Goal: Transaction & Acquisition: Obtain resource

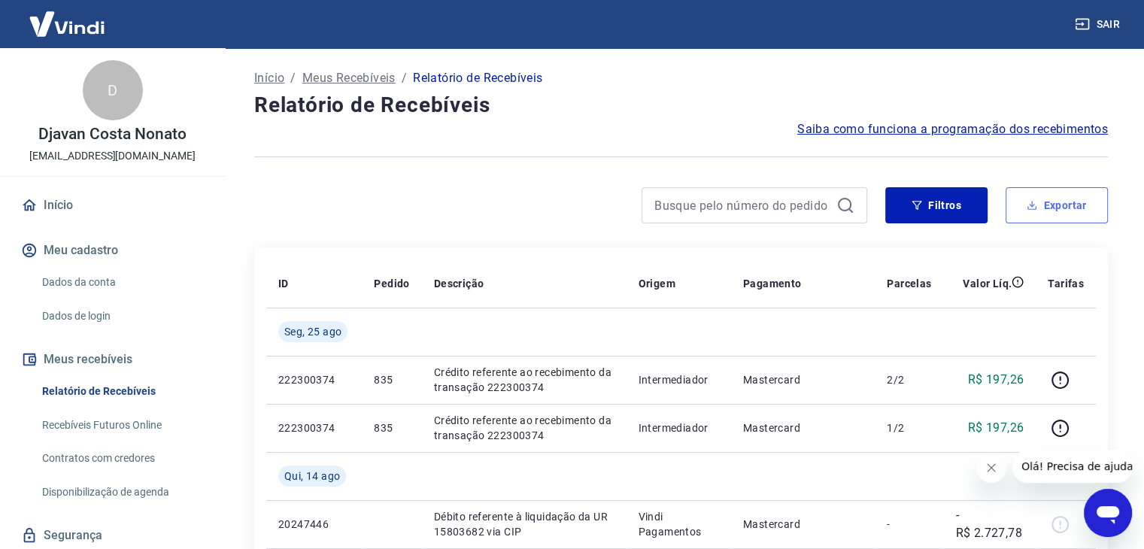
click at [1056, 203] on button "Exportar" at bounding box center [1057, 205] width 102 height 36
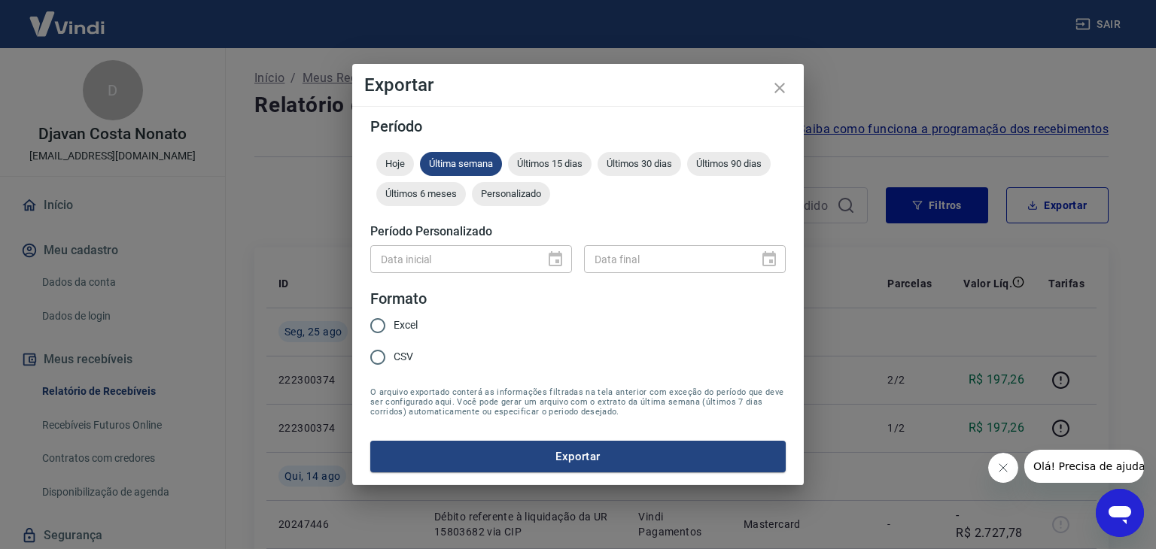
click at [377, 358] on input "CSV" at bounding box center [378, 358] width 32 height 32
radio input "true"
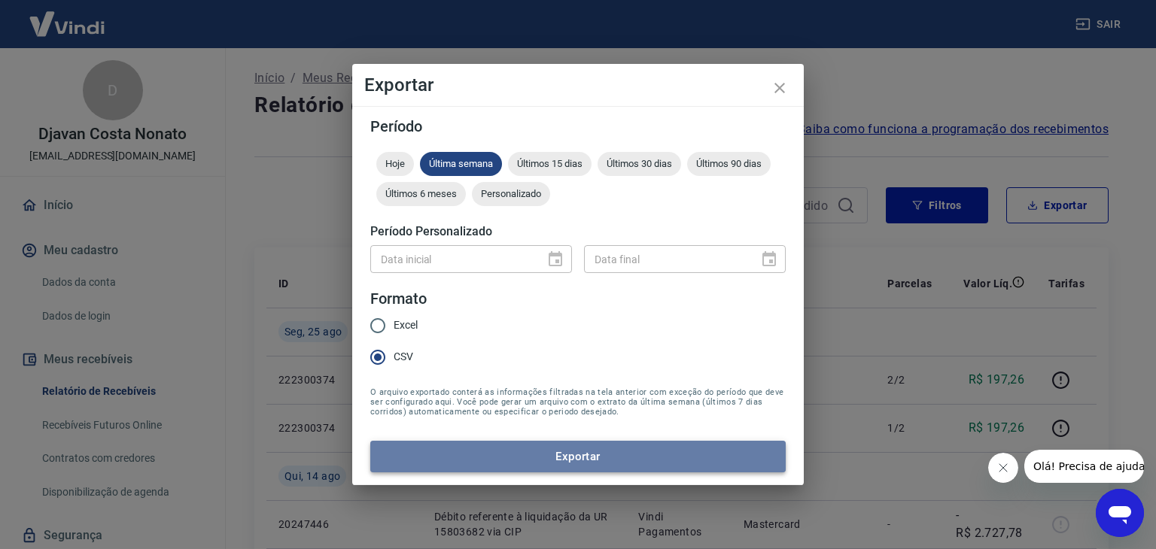
click at [451, 453] on button "Exportar" at bounding box center [577, 457] width 415 height 32
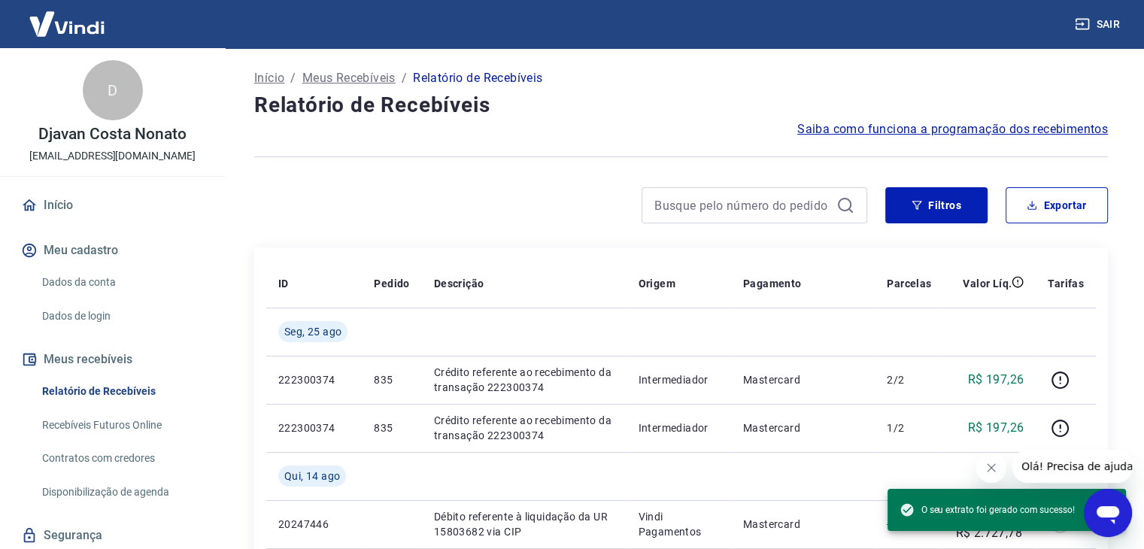
drag, startPoint x: 432, startPoint y: 223, endPoint x: 423, endPoint y: 220, distance: 9.3
click at [432, 223] on div at bounding box center [560, 205] width 613 height 36
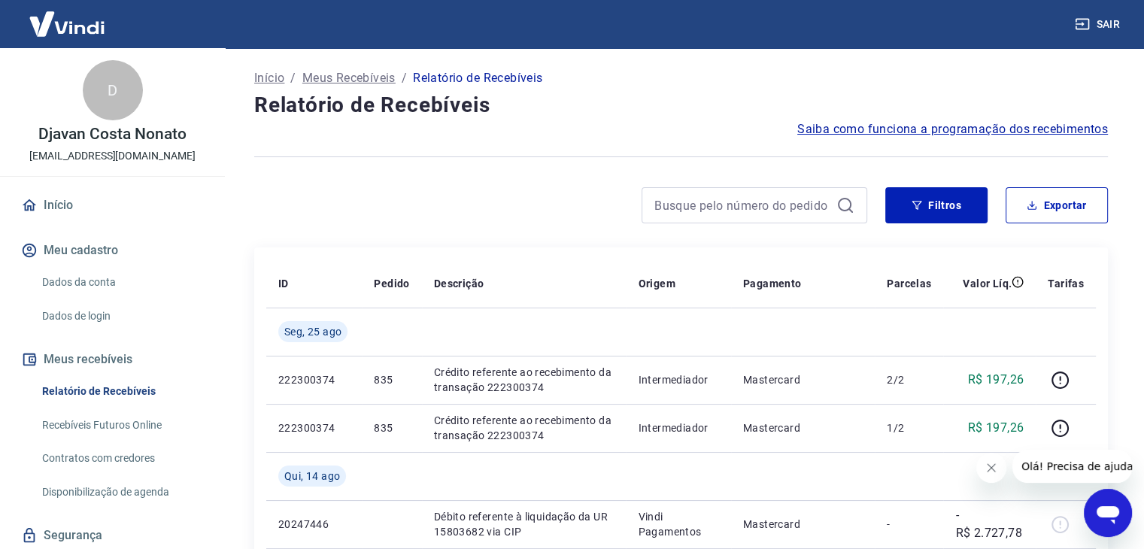
click at [988, 470] on icon "Fechar mensagem da empresa" at bounding box center [992, 468] width 12 height 12
